Goal: Use online tool/utility

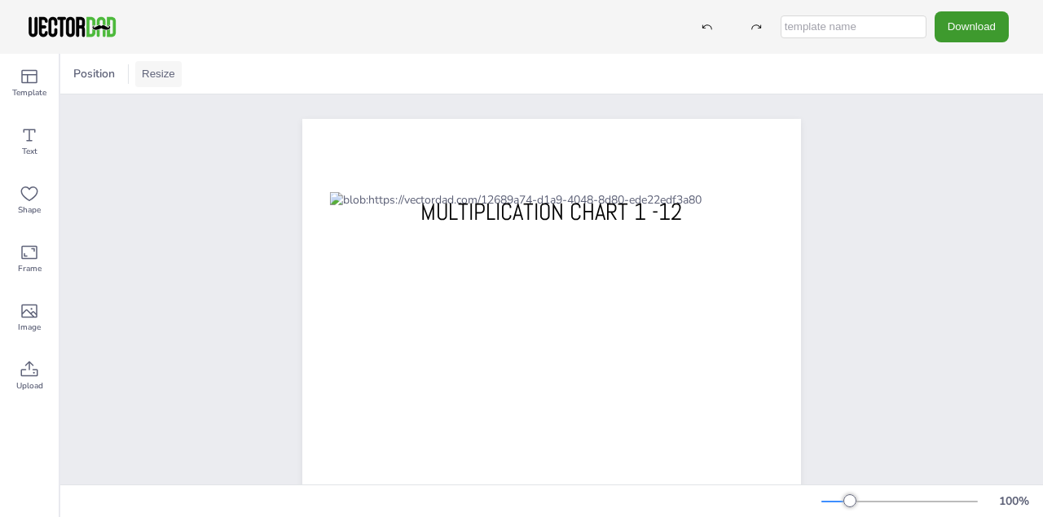
click at [169, 82] on button "Resize" at bounding box center [158, 74] width 46 height 26
click at [178, 108] on li "US Letter (8.5in x 11in)" at bounding box center [203, 107] width 137 height 32
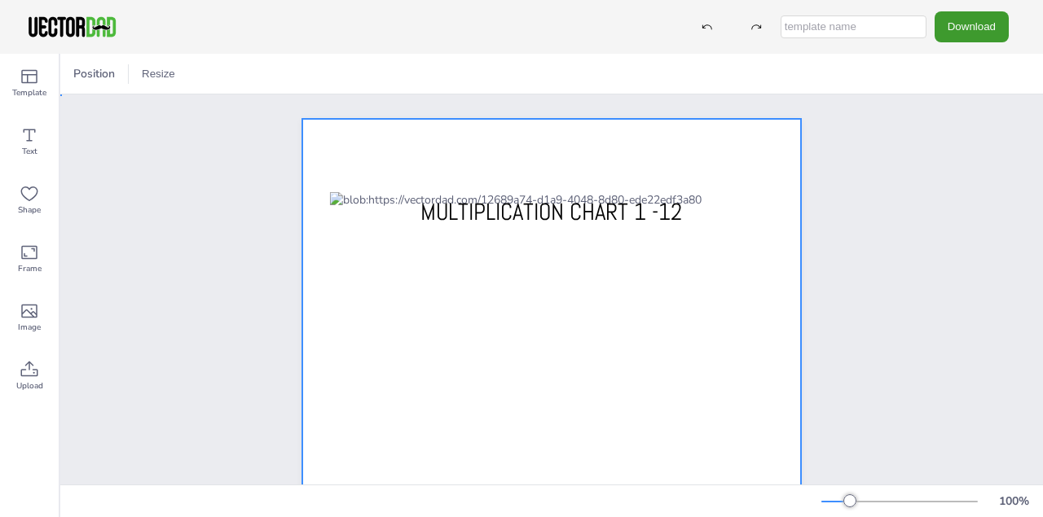
click at [340, 145] on div at bounding box center [551, 441] width 498 height 644
click at [200, 76] on button "Resize" at bounding box center [191, 74] width 46 height 26
click at [212, 103] on li "US Letter (8.5in x 11in)" at bounding box center [236, 107] width 137 height 32
click at [29, 371] on icon at bounding box center [30, 370] width 20 height 20
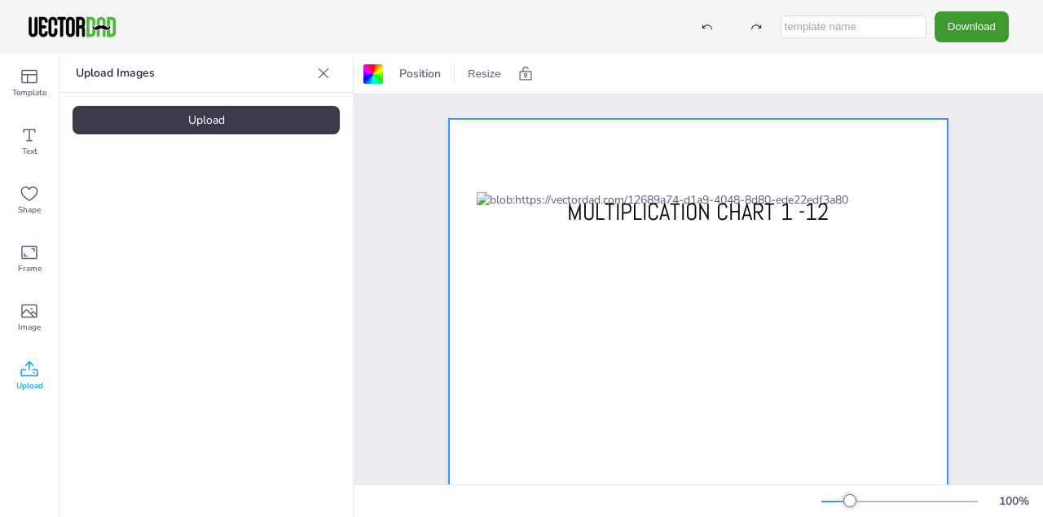
click at [221, 121] on div "Upload" at bounding box center [205, 120] width 267 height 29
click at [651, 15] on div "Download" at bounding box center [521, 27] width 1043 height 54
click at [219, 117] on div "Upload" at bounding box center [205, 120] width 267 height 29
click at [633, 174] on div at bounding box center [698, 441] width 498 height 644
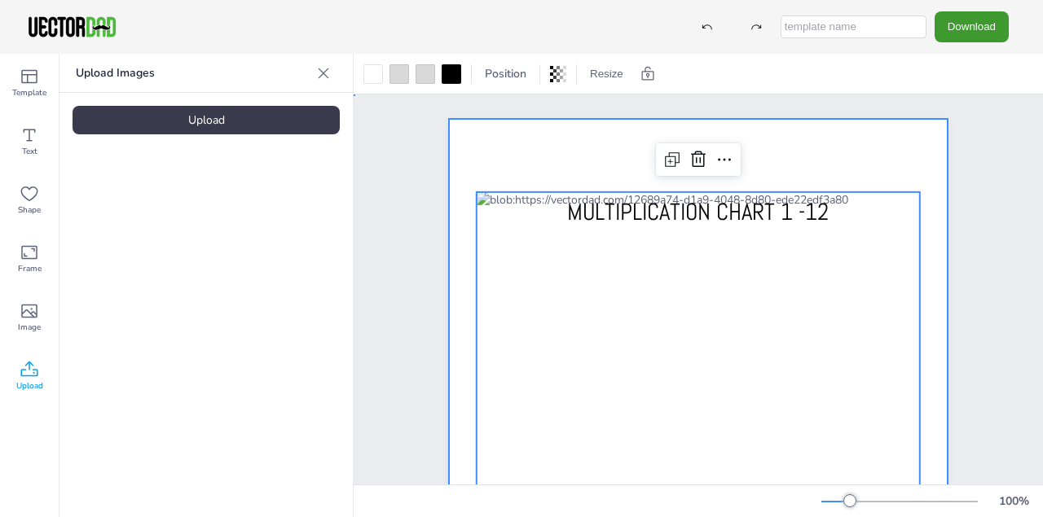
click at [808, 163] on div at bounding box center [698, 441] width 498 height 644
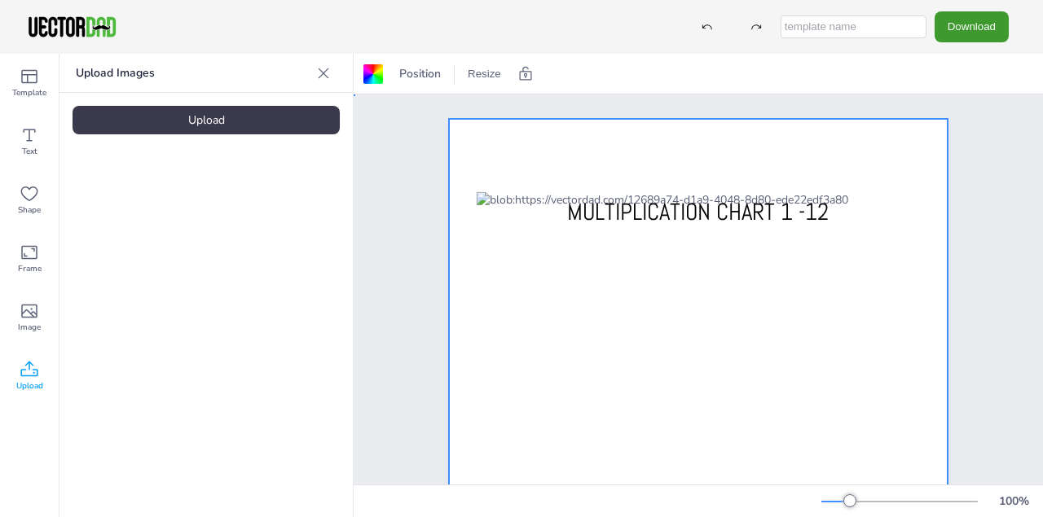
click at [397, 143] on div "[DOMAIN_NAME] MULTIPLICATION CHART 1 -12" at bounding box center [698, 440] width 639 height 693
click at [498, 155] on div at bounding box center [698, 441] width 498 height 644
click at [498, 160] on div at bounding box center [698, 441] width 498 height 644
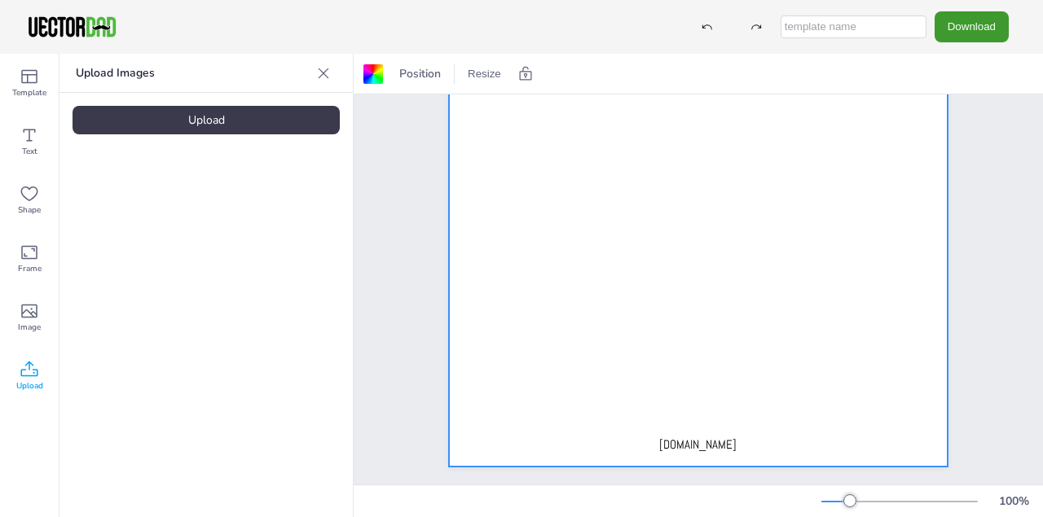
scroll to position [315, 0]
click at [985, 354] on div "[DOMAIN_NAME] MULTIPLICATION CHART 1 -12" at bounding box center [698, 137] width 639 height 693
click at [770, 396] on div at bounding box center [698, 138] width 498 height 644
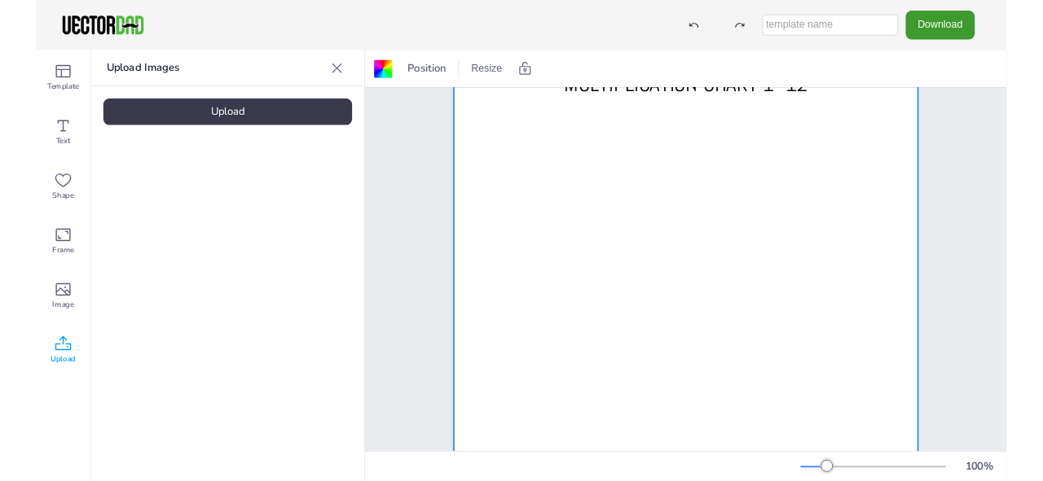
scroll to position [0, 0]
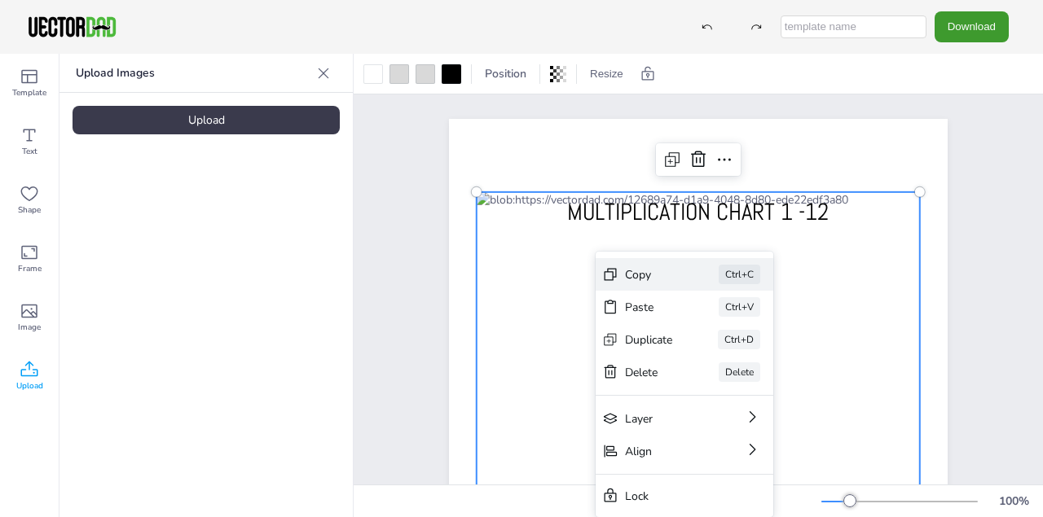
click at [662, 279] on div "Copy" at bounding box center [649, 274] width 48 height 15
